Goal: Task Accomplishment & Management: Use online tool/utility

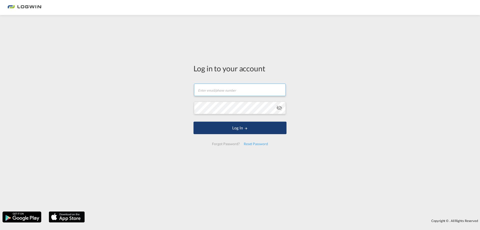
type input "[PERSON_NAME][EMAIL_ADDRESS][PERSON_NAME][DOMAIN_NAME]"
click at [242, 125] on button "Log In" at bounding box center [240, 128] width 93 height 13
